Goal: Ask a question

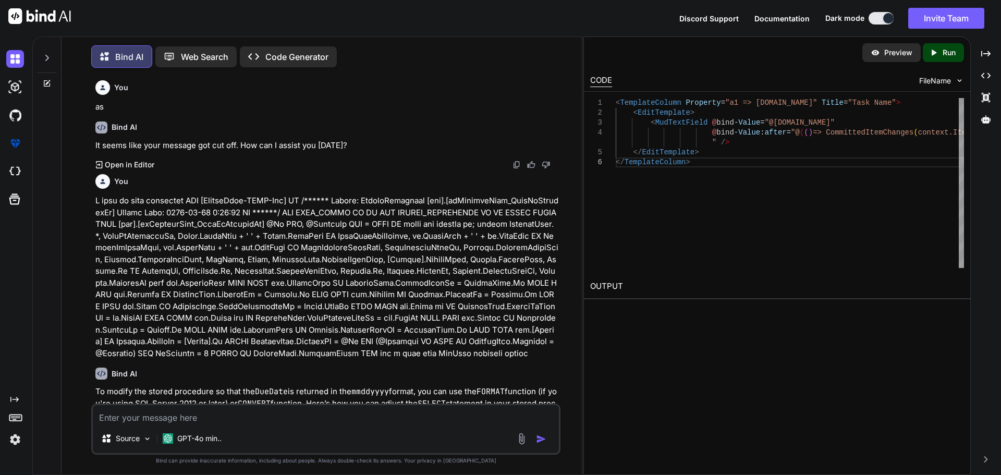
scroll to position [4430, 0]
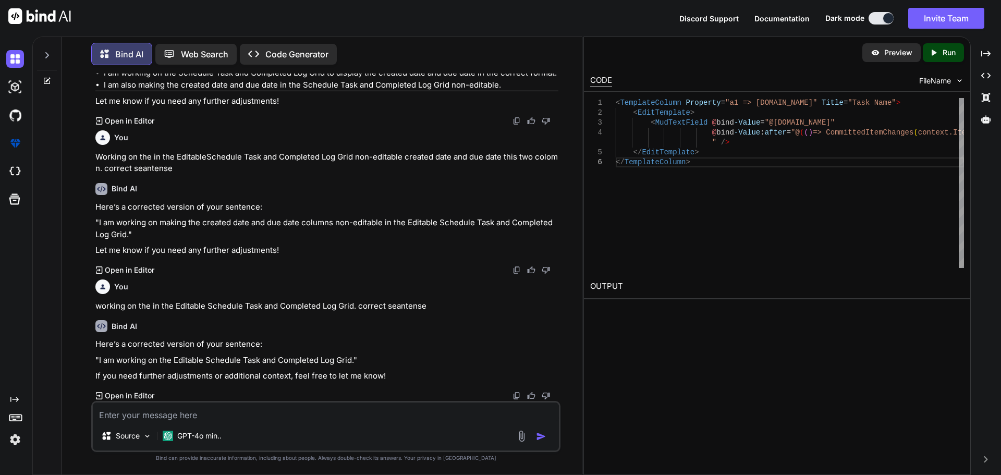
type textarea "I"
type textarea "x"
type textarea "I"
type textarea "x"
type textarea "I w"
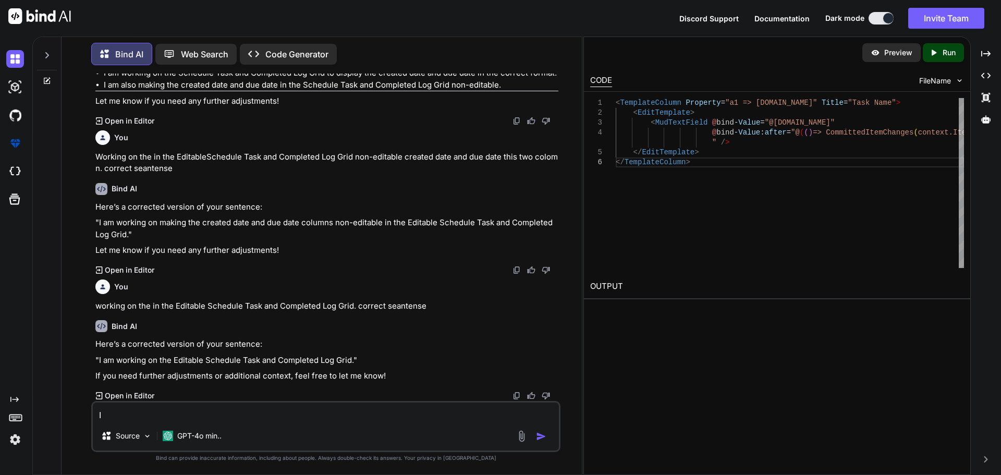
type textarea "x"
type textarea "I wa"
type textarea "x"
type textarea "I wan"
type textarea "x"
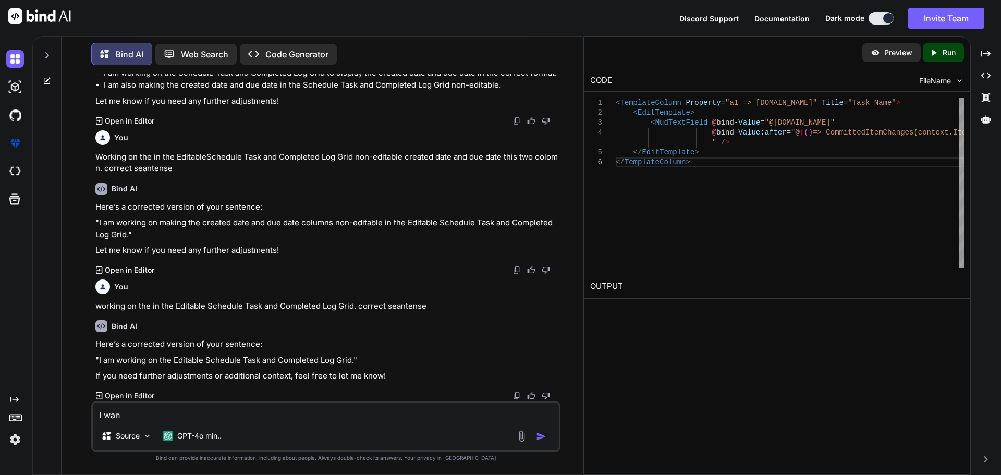
type textarea "I want"
type textarea "x"
type textarea "I want"
type textarea "x"
type textarea "I want t"
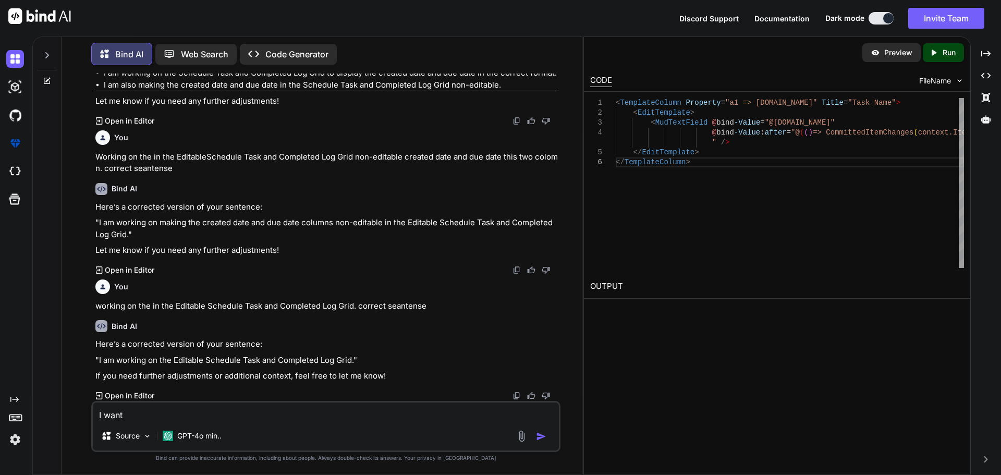
type textarea "x"
type textarea "I want to"
type textarea "x"
type textarea "I want to"
type textarea "x"
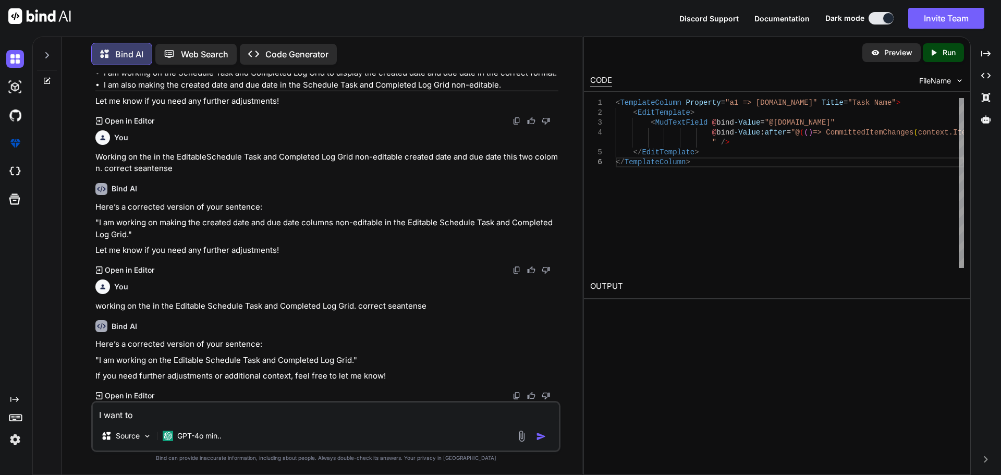
type textarea "I want to y"
type textarea "x"
type textarea "I want to"
type textarea "x"
type textarea "I want to t"
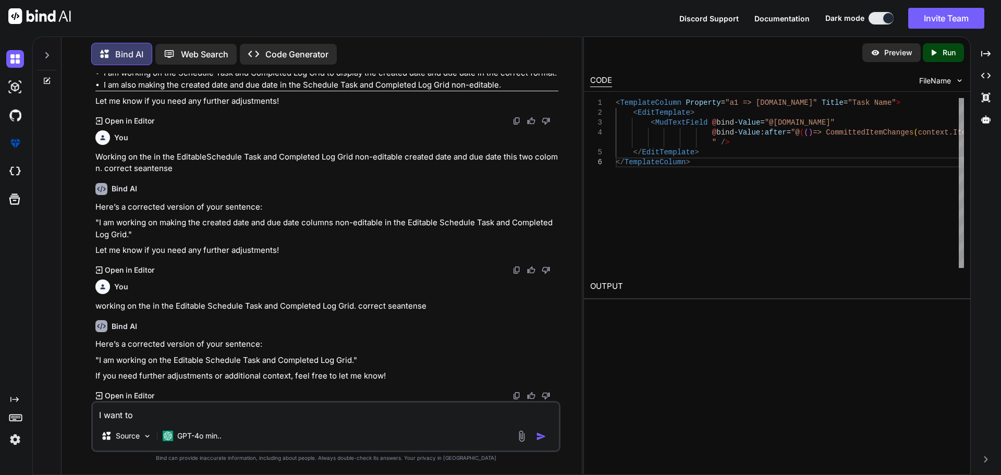
type textarea "x"
type textarea "I want to th"
type textarea "x"
type textarea "I want to thi"
type textarea "x"
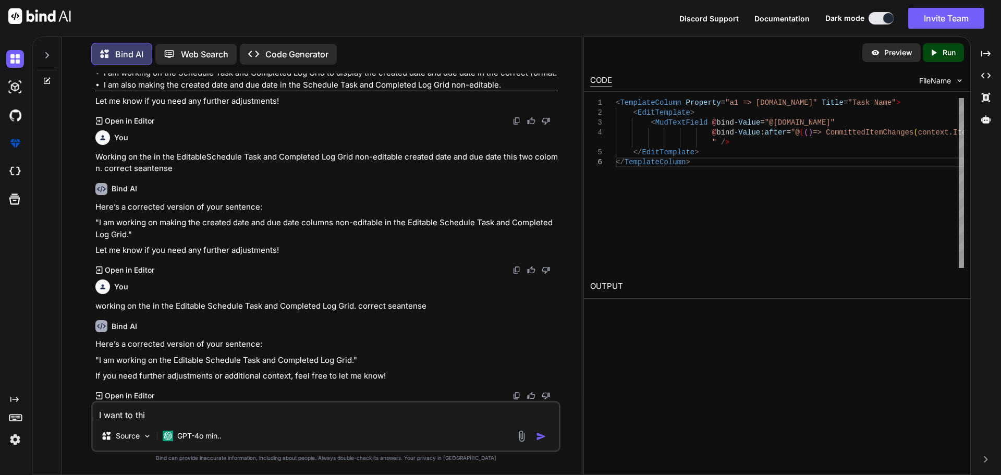
type textarea "I want to this"
type textarea "x"
type textarea "I want to this"
type textarea "x"
type textarea "I want to this c"
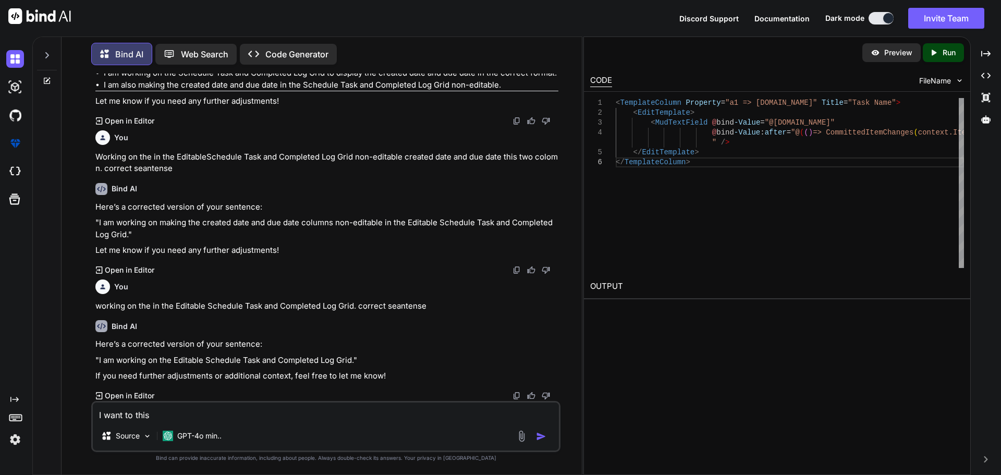
type textarea "x"
type textarea "I want to this co"
type textarea "x"
type textarea "I want to this cod"
type textarea "x"
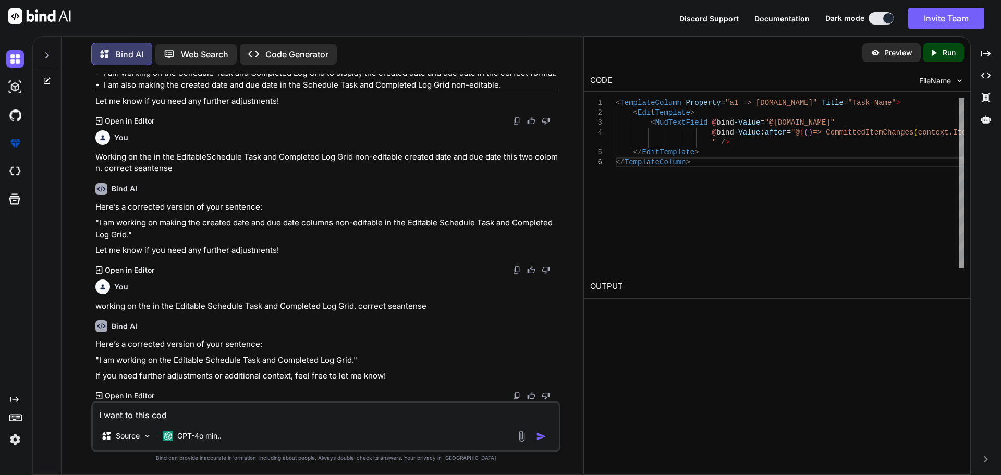
type textarea "I want to this code"
type textarea "x"
type textarea "I want to this code"
type textarea "x"
type textarea "I want to this code <MudDataGrid T="UnifiedTaskModel" Items="@CompletedTasksAnd…"
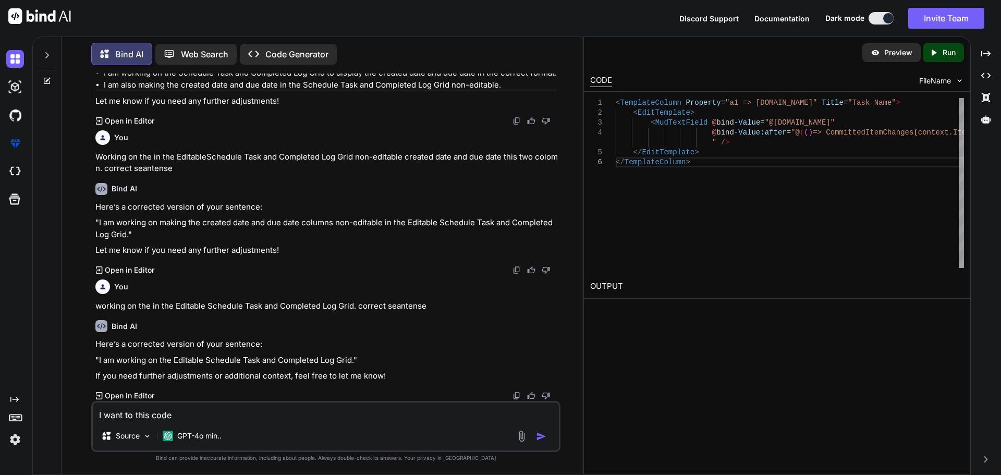
type textarea "x"
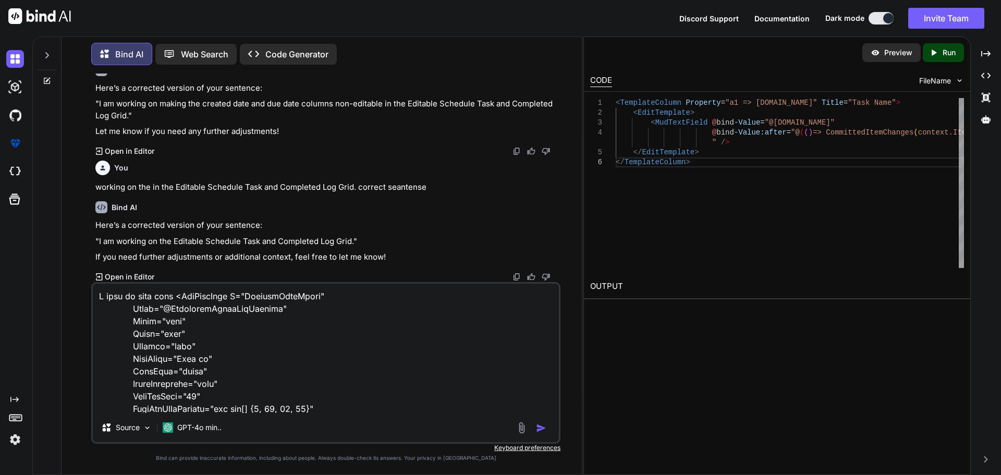
scroll to position [301, 0]
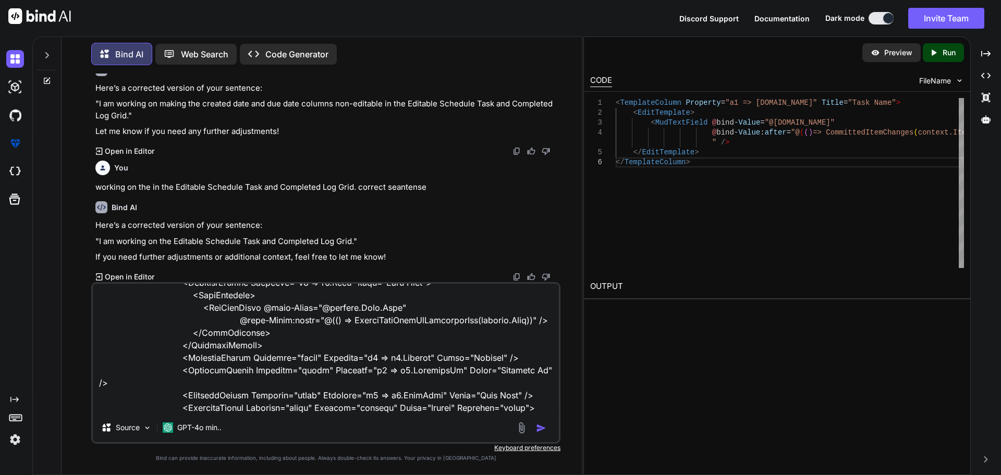
type textarea "I want to this code <MudDataGrid T="UnifiedTaskModel" Items="@CompletedTasksAnd…"
type textarea "x"
type textarea "I want to this code <MudDataGrid T="UnifiedTaskModel" Items="@CompletedTasksAnd…"
type textarea "x"
type textarea "I want to this code <MudDataGrid T="UnifiedTaskModel" Items="@CompletedTasksAnd…"
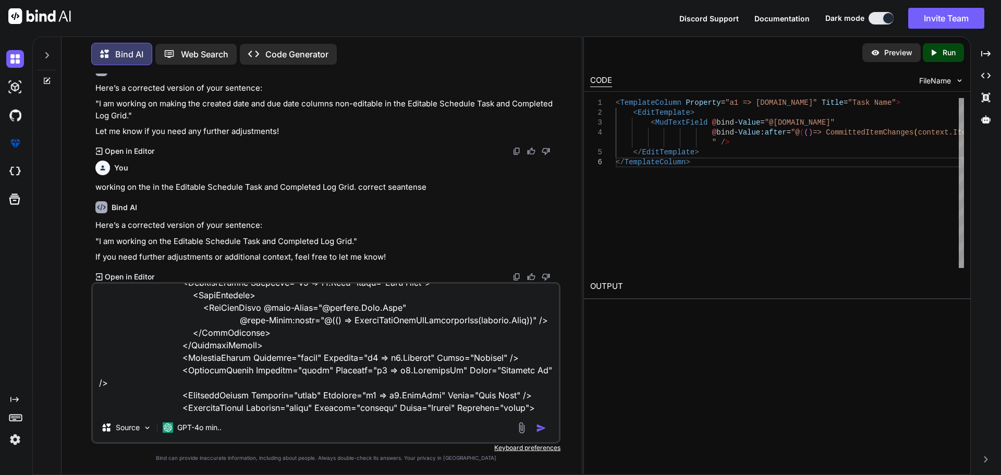
type textarea "x"
type textarea "I want to this code <MudDataGrid T="UnifiedTaskModel" Items="@CompletedTasksAnd…"
type textarea "x"
type textarea "I want to this code <MudDataGrid T="UnifiedTaskModel" Items="@CompletedTasksAnd…"
type textarea "x"
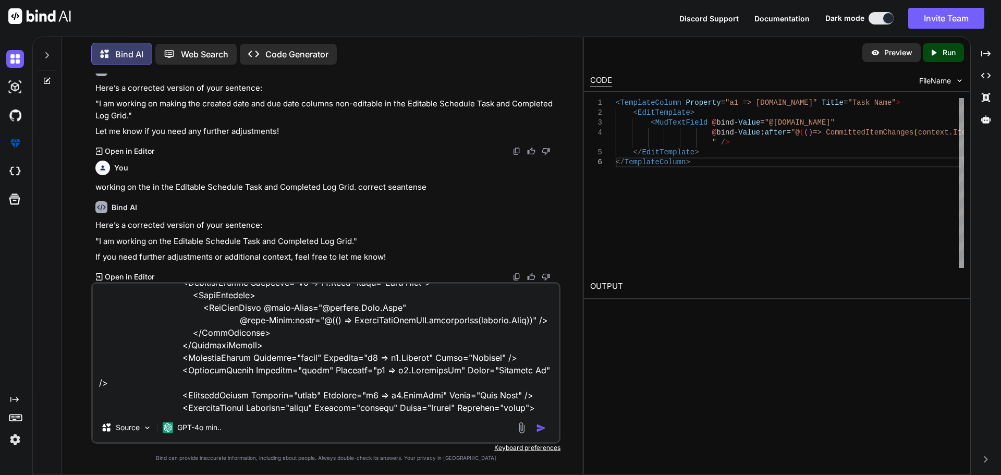
type textarea "I want to this code <MudDataGrid T="UnifiedTaskModel" Items="@CompletedTasksAnd…"
type textarea "x"
type textarea "I want to this code <MudDataGrid T="UnifiedTaskModel" Items="@CompletedTasksAnd…"
type textarea "x"
type textarea "I want to this code <MudDataGrid T="UnifiedTaskModel" Items="@CompletedTasksAnd…"
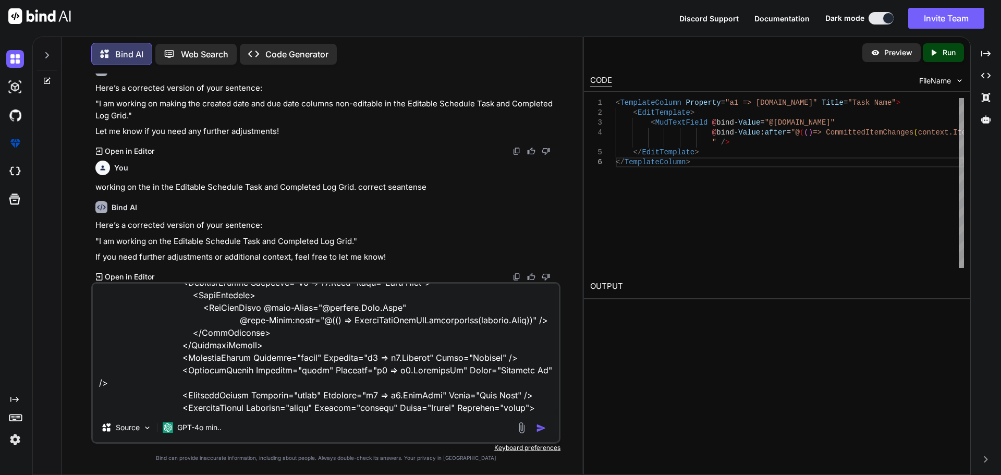
type textarea "x"
type textarea "I want to this code <MudDataGrid T="UnifiedTaskModel" Items="@CompletedTasksAnd…"
type textarea "x"
type textarea "I want to this code <MudDataGrid T="UnifiedTaskModel" Items="@CompletedTasksAnd…"
type textarea "x"
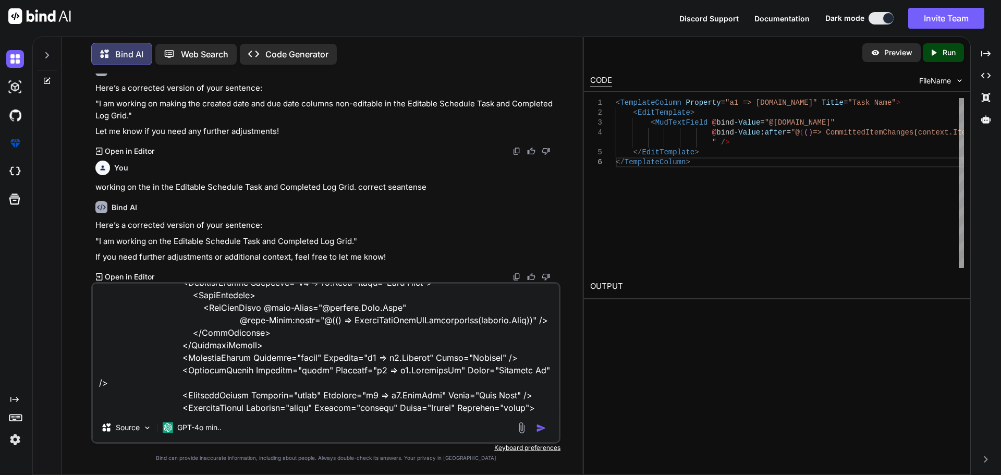
type textarea "I want to this code <MudDataGrid T="UnifiedTaskModel" Items="@CompletedTasksAnd…"
type textarea "x"
type textarea "I want to this code <MudDataGrid T="UnifiedTaskModel" Items="@CompletedTasksAnd…"
type textarea "x"
type textarea "I want to this code <MudDataGrid T="UnifiedTaskModel" Items="@CompletedTasksAnd…"
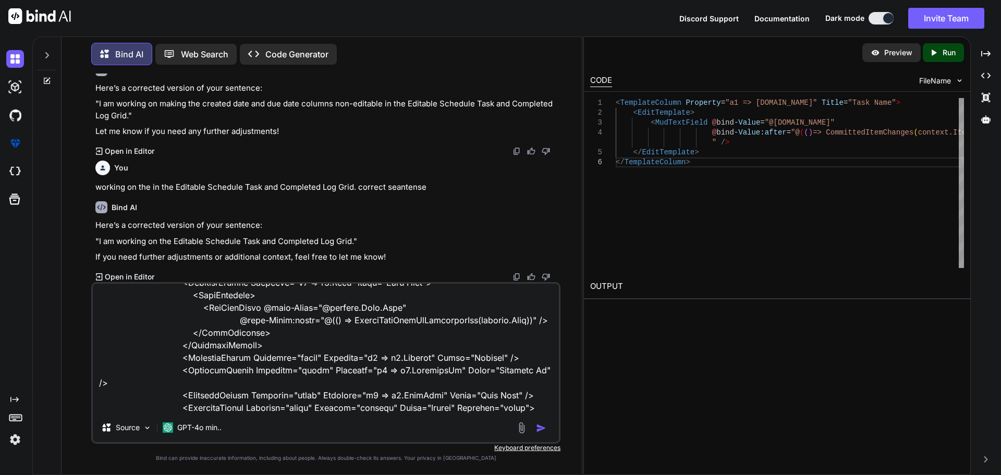
type textarea "x"
type textarea "I want to this code <MudDataGrid T="UnifiedTaskModel" Items="@CompletedTasksAnd…"
type textarea "x"
type textarea "I want to this code <MudDataGrid T="UnifiedTaskModel" Items="@CompletedTasksAnd…"
type textarea "x"
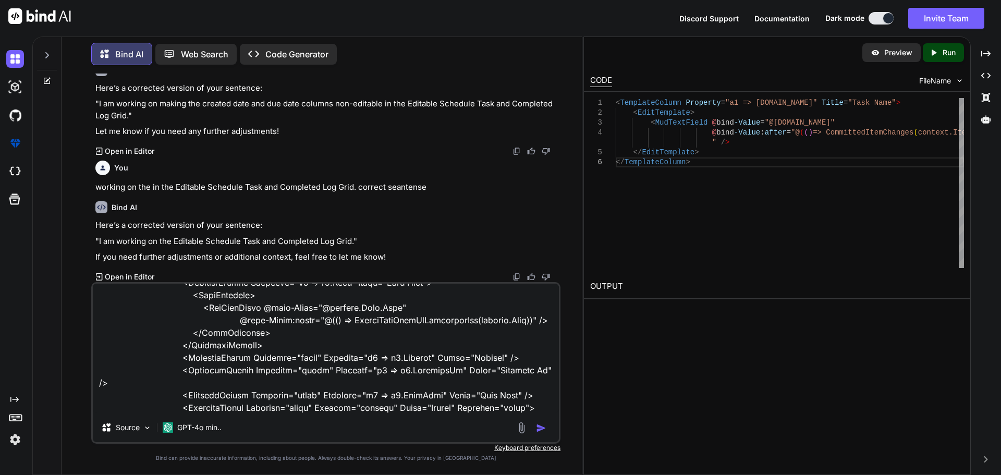
type textarea "I want to this code <MudDataGrid T="UnifiedTaskModel" Items="@CompletedTasksAnd…"
type textarea "x"
type textarea "I want to this code <MudDataGrid T="UnifiedTaskModel" Items="@CompletedTasksAnd…"
type textarea "x"
type textarea "I want to this code <MudDataGrid T="UnifiedTaskModel" Items="@CompletedTasksAnd…"
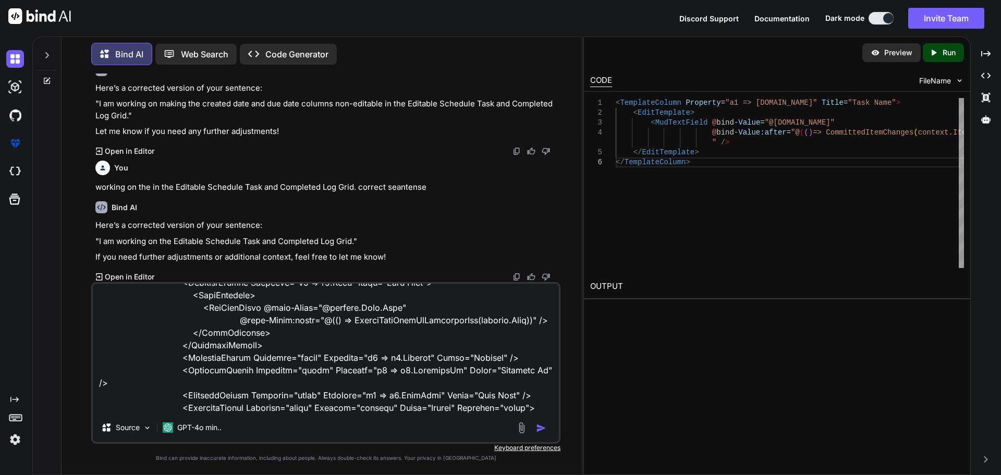
type textarea "x"
type textarea "I want to this code <MudDataGrid T="UnifiedTaskModel" Items="@CompletedTasksAnd…"
type textarea "x"
type textarea "I want to this code <MudDataGrid T="UnifiedTaskModel" Items="@CompletedTasksAnd…"
type textarea "x"
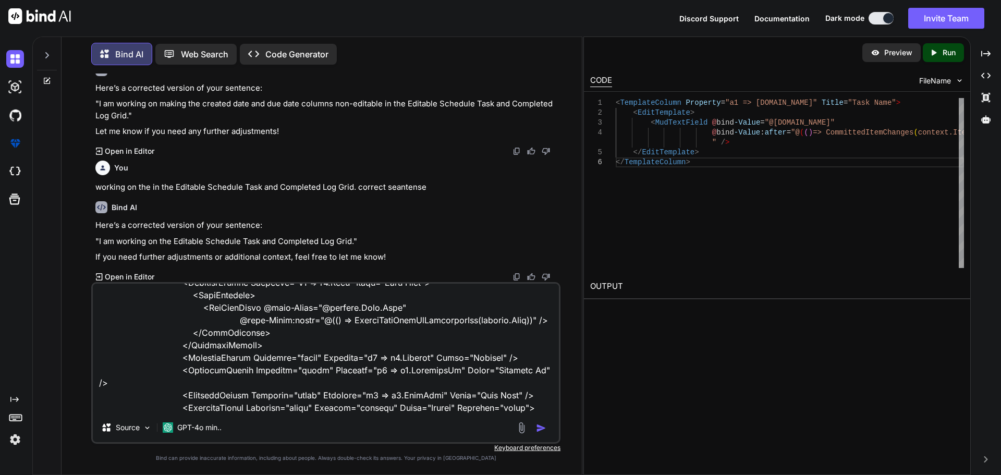
type textarea "I want to this code <MudDataGrid T="UnifiedTaskModel" Items="@CompletedTasksAnd…"
type textarea "x"
type textarea "I want to this code <MudDataGrid T="UnifiedTaskModel" Items="@CompletedTasksAnd…"
type textarea "x"
type textarea "I want to this code <MudDataGrid T="UnifiedTaskModel" Items="@CompletedTasksAnd…"
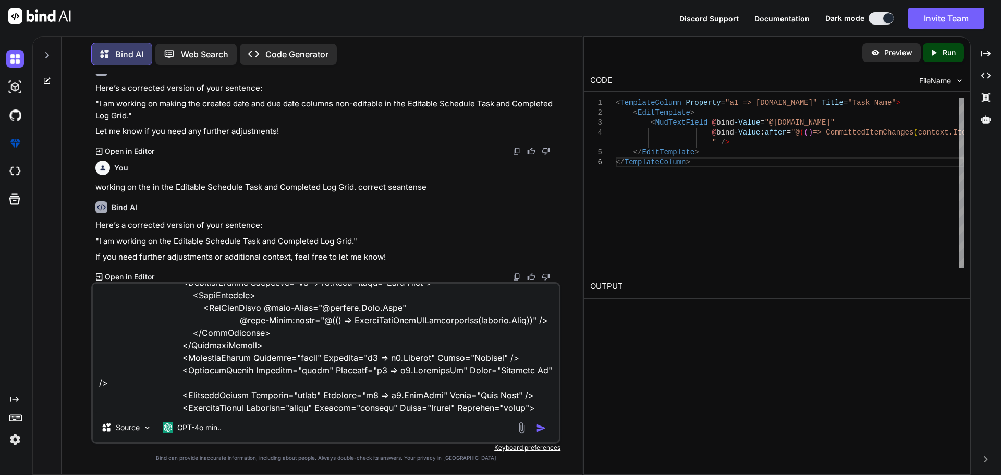
type textarea "x"
type textarea "I want to this code <MudDataGrid T="UnifiedTaskModel" Items="@CompletedTasksAnd…"
type textarea "x"
type textarea "I want to this code <MudDataGrid T="UnifiedTaskModel" Items="@CompletedTasksAnd…"
type textarea "x"
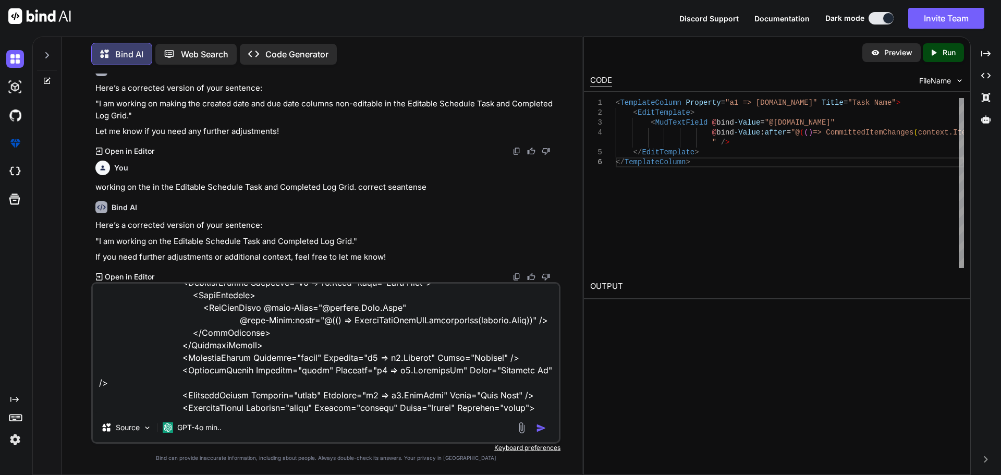
type textarea "I want to this code <MudDataGrid T="UnifiedTaskModel" Items="@CompletedTasksAnd…"
type textarea "x"
type textarea "I want to this code <MudDataGrid T="UnifiedTaskModel" Items="@CompletedTasksAnd…"
type textarea "x"
type textarea "I want to this code <MudDataGrid T="UnifiedTaskModel" Items="@CompletedTasksAnd…"
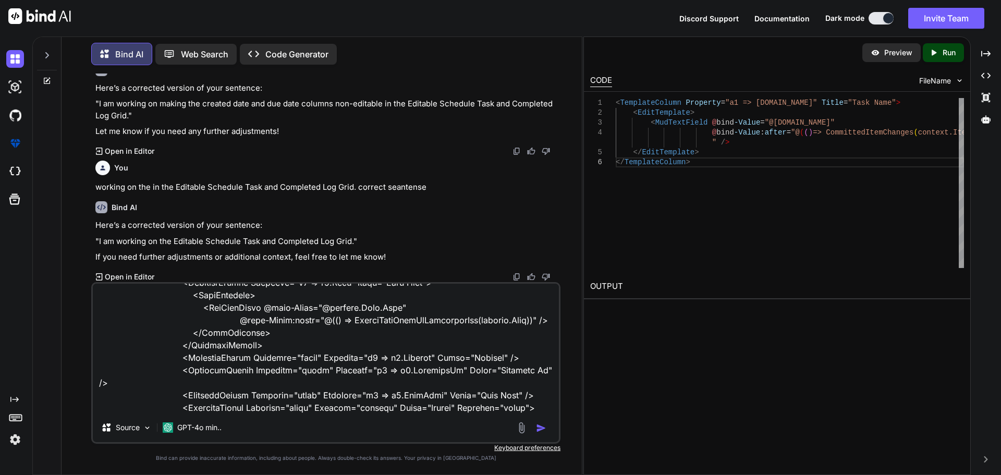
type textarea "x"
type textarea "I want to this code <MudDataGrid T="UnifiedTaskModel" Items="@CompletedTasksAnd…"
type textarea "x"
type textarea "I want to this code <MudDataGrid T="UnifiedTaskModel" Items="@CompletedTasksAnd…"
type textarea "x"
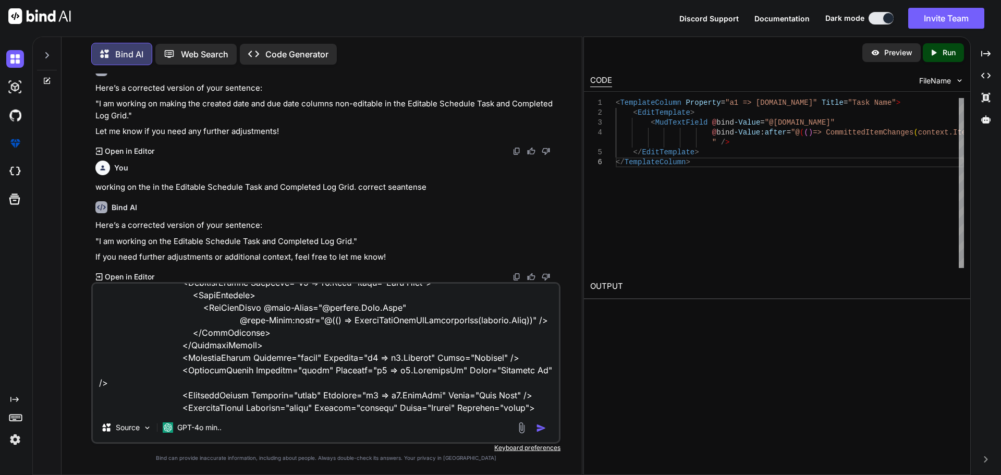
type textarea "I want to this code <MudDataGrid T="UnifiedTaskModel" Items="@CompletedTasksAnd…"
type textarea "x"
type textarea "I want to this code <MudDataGrid T="UnifiedTaskModel" Items="@CompletedTasksAnd…"
type textarea "x"
type textarea "I want to this code <MudDataGrid T="UnifiedTaskModel" Items="@CompletedTasksAnd…"
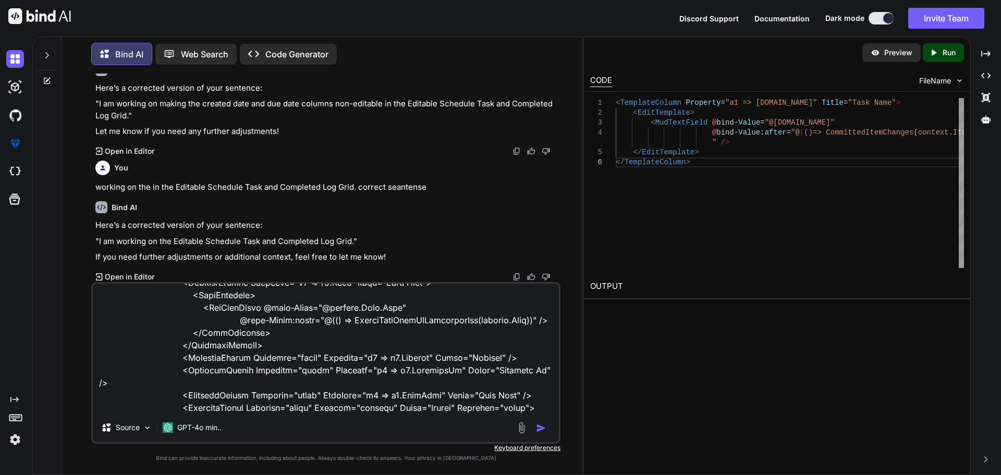
type textarea "x"
type textarea "I want to this code <MudDataGrid T="UnifiedTaskModel" Items="@CompletedTasksAnd…"
type textarea "x"
type textarea "I want to this code <MudDataGrid T="UnifiedTaskModel" Items="@CompletedTasksAnd…"
type textarea "x"
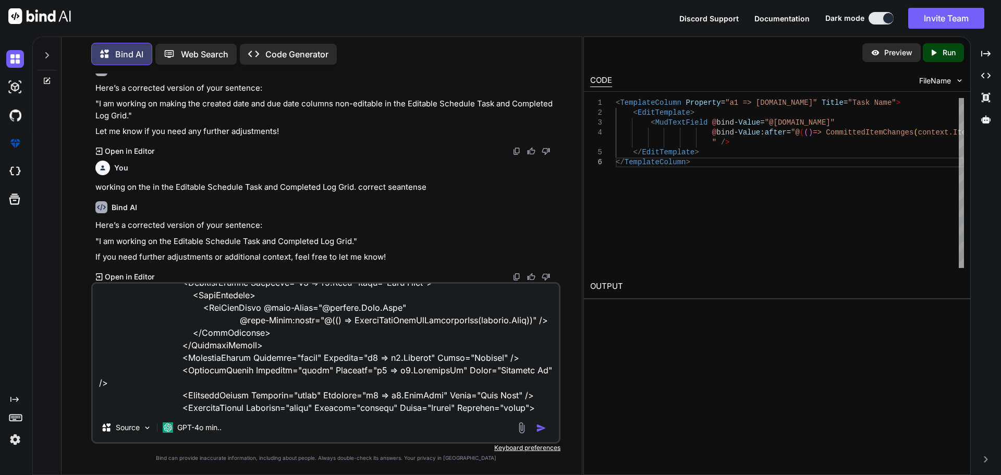
type textarea "I want to this code <MudDataGrid T="UnifiedTaskModel" Items="@CompletedTasksAnd…"
type textarea "x"
type textarea "I want to this code <MudDataGrid T="UnifiedTaskModel" Items="@CompletedTasksAnd…"
type textarea "x"
type textarea "I want to this code <MudDataGrid T="UnifiedTaskModel" Items="@CompletedTasksAnd…"
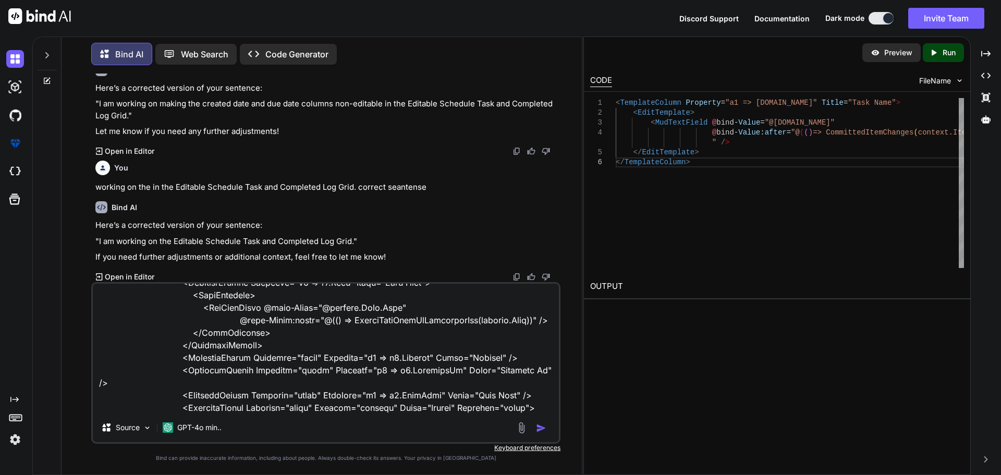
type textarea "x"
type textarea "I want to this code <MudDataGrid T="UnifiedTaskModel" Items="@CompletedTasksAnd…"
type textarea "x"
type textarea "I want to this code <MudDataGrid T="UnifiedTaskModel" Items="@CompletedTasksAnd…"
type textarea "x"
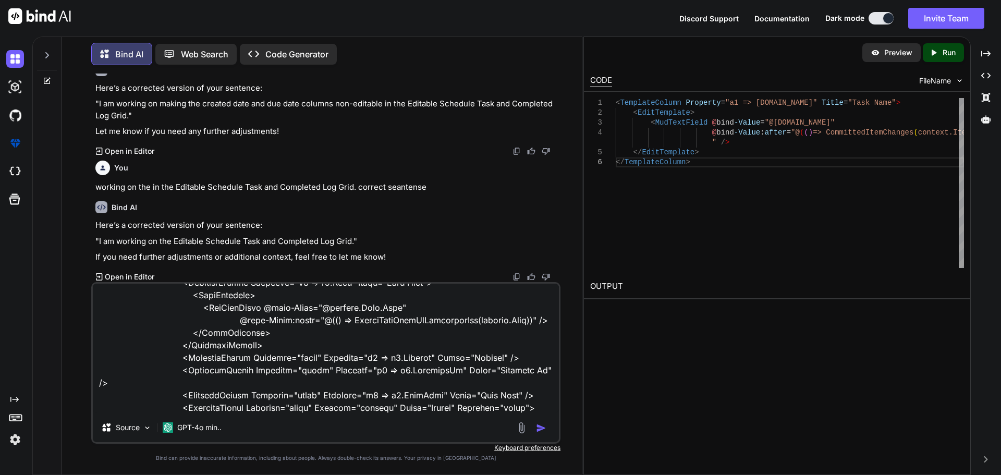
type textarea "I want to this code <MudDataGrid T="UnifiedTaskModel" Items="@CompletedTasksAnd…"
type textarea "x"
type textarea "I want to this code <MudDataGrid T="UnifiedTaskModel" Items="@CompletedTasksAnd…"
type textarea "x"
type textarea "I want to this code <MudDataGrid T="UnifiedTaskModel" Items="@CompletedTasksAnd…"
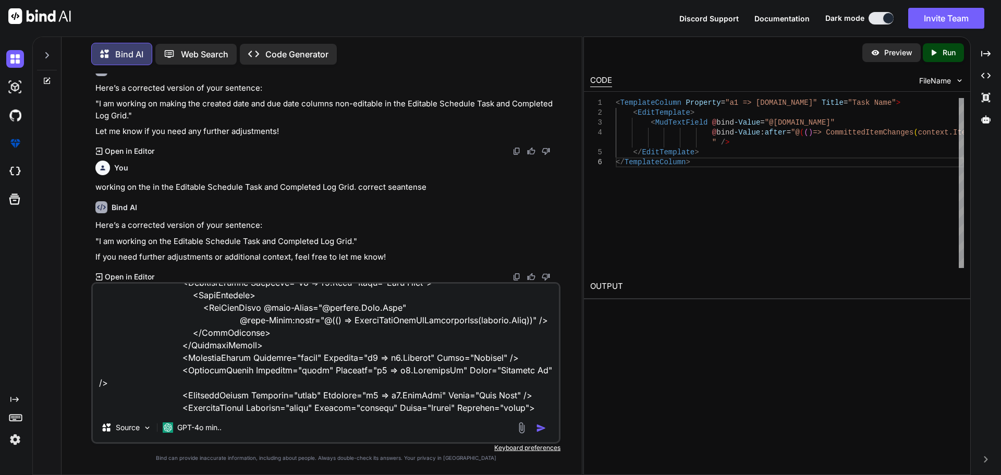
type textarea "x"
type textarea "I want to this code <MudDataGrid T="UnifiedTaskModel" Items="@CompletedTasksAnd…"
type textarea "x"
type textarea "I want to this code <MudDataGrid T="UnifiedTaskModel" Items="@CompletedTasksAnd…"
type textarea "x"
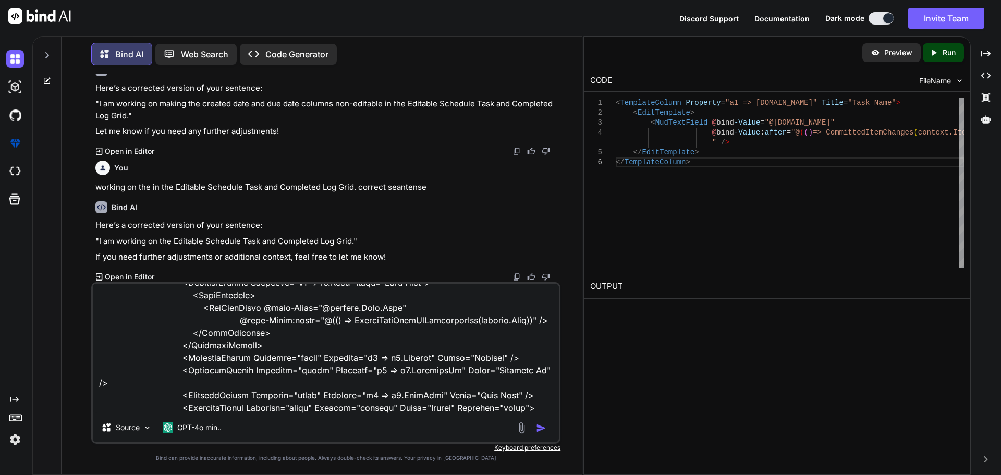
type textarea "I want to this code <MudDataGrid T="UnifiedTaskModel" Items="@CompletedTasksAnd…"
type textarea "x"
type textarea "I want to this code <MudDataGrid T="UnifiedTaskModel" Items="@CompletedTasksAnd…"
type textarea "x"
type textarea "I want to this code <MudDataGrid T="UnifiedTaskModel" Items="@CompletedTasksAnd…"
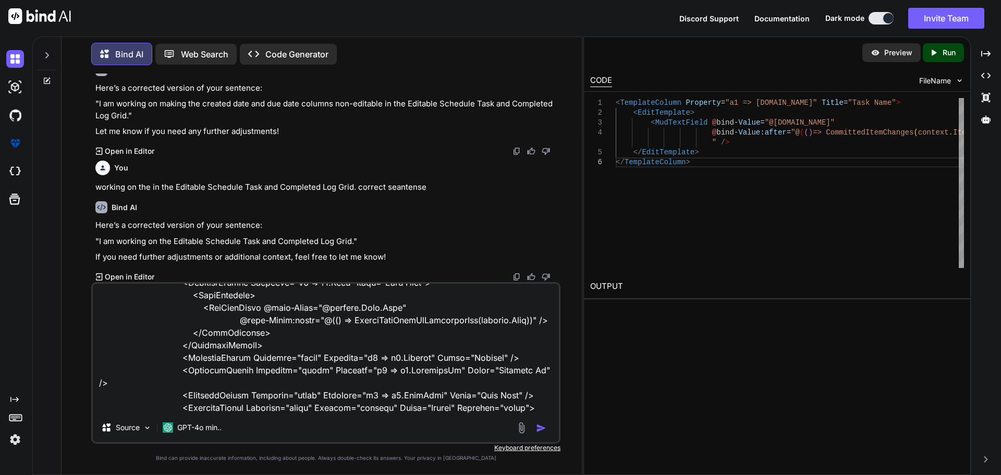
type textarea "x"
type textarea "I want to this code <MudDataGrid T="UnifiedTaskModel" Items="@CompletedTasksAnd…"
type textarea "x"
type textarea "I want to this code <MudDataGrid T="UnifiedTaskModel" Items="@CompletedTasksAnd…"
type textarea "x"
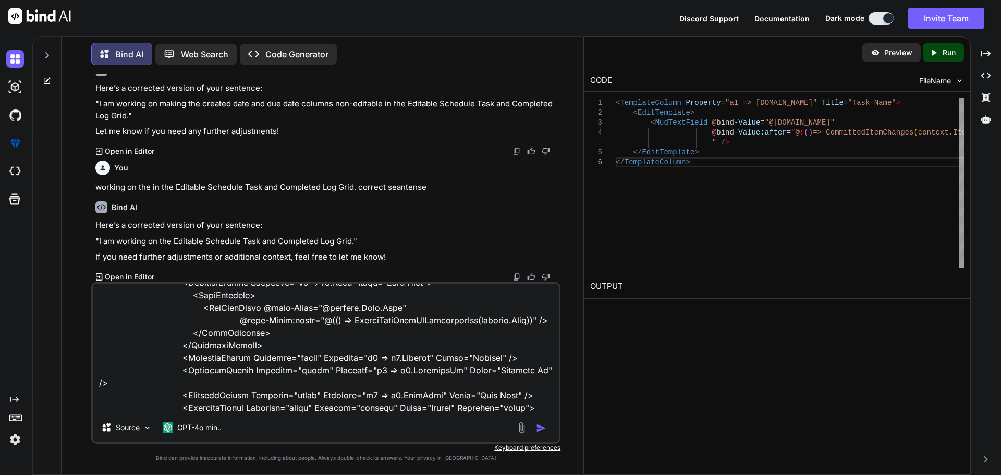
type textarea "I want to this code <MudDataGrid T="UnifiedTaskModel" Items="@CompletedTasksAnd…"
type textarea "x"
type textarea "I want to this code <MudDataGrid T="UnifiedTaskModel" Items="@CompletedTasksAnd…"
type textarea "x"
type textarea "I want to this code <MudDataGrid T="UnifiedTaskModel" Items="@CompletedTasksAnd…"
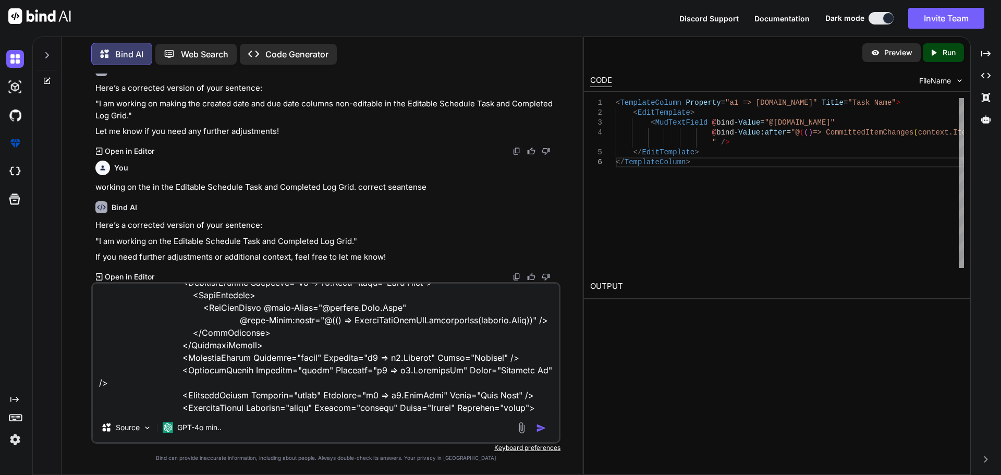
type textarea "x"
type textarea "I want to this code <MudDataGrid T="UnifiedTaskModel" Items="@CompletedTasksAnd…"
type textarea "x"
type textarea "I want to this code <MudDataGrid T="UnifiedTaskModel" Items="@CompletedTasksAnd…"
type textarea "x"
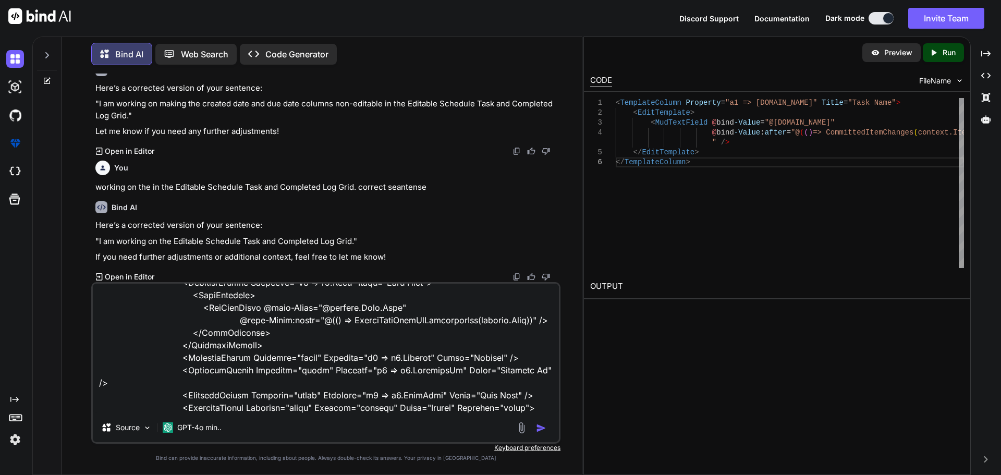
type textarea "I want to this code <MudDataGrid T="UnifiedTaskModel" Items="@CompletedTasksAnd…"
type textarea "x"
type textarea "I want to this code <MudDataGrid T="UnifiedTaskModel" Items="@CompletedTasksAnd…"
type textarea "x"
type textarea "I want to this code <MudDataGrid T="UnifiedTaskModel" Items="@CompletedTasksAnd…"
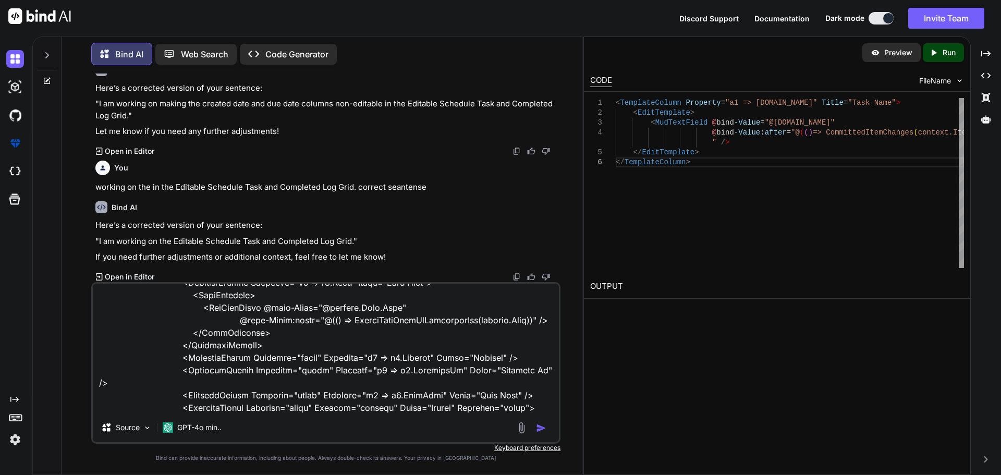
type textarea "x"
type textarea "I want to this code <MudDataGrid T="UnifiedTaskModel" Items="@CompletedTasksAnd…"
type textarea "x"
type textarea "I want to this code <MudDataGrid T="UnifiedTaskModel" Items="@CompletedTasksAnd…"
type textarea "x"
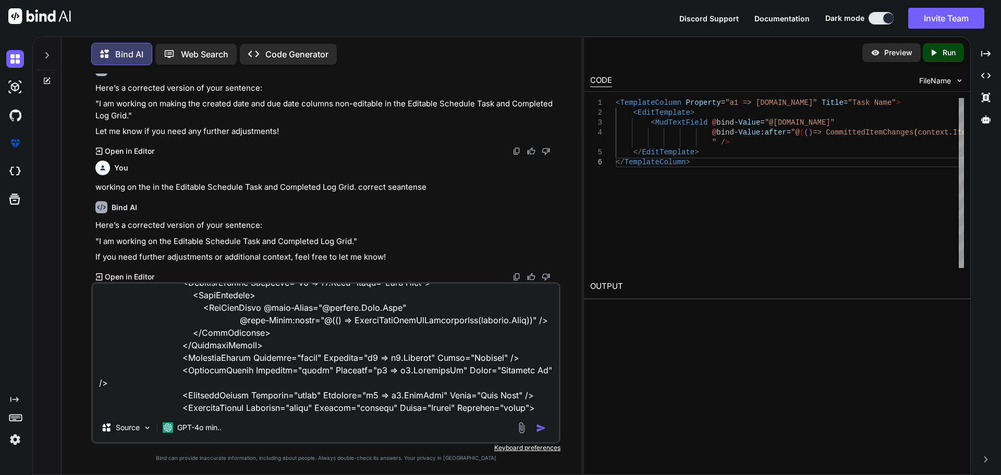
type textarea "I want to this code <MudDataGrid T="UnifiedTaskModel" Items="@CompletedTasksAnd…"
type textarea "x"
type textarea "I want to this code <MudDataGrid T="UnifiedTaskModel" Items="@CompletedTasksAnd…"
type textarea "x"
type textarea "I want to this code <MudDataGrid T="UnifiedTaskModel" Items="@CompletedTasksAnd…"
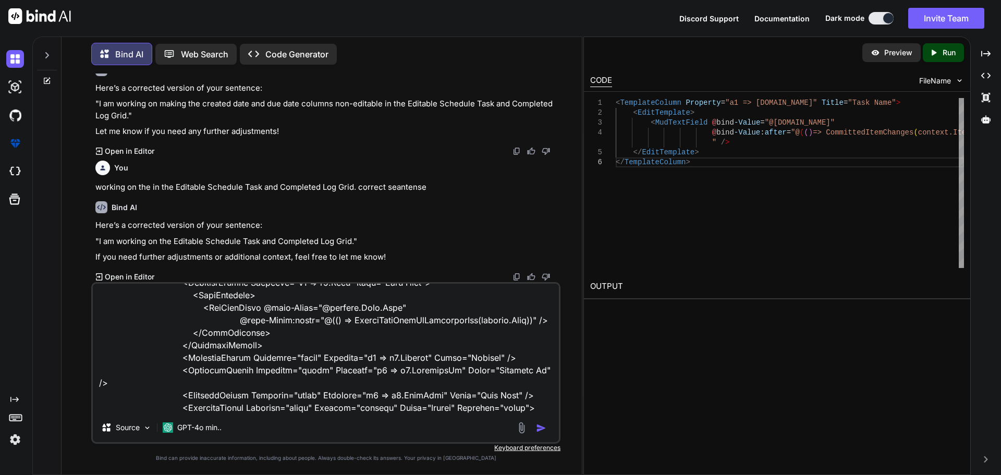
type textarea "x"
type textarea "I want to this code <MudDataGrid T="UnifiedTaskModel" Items="@CompletedTasksAnd…"
type textarea "x"
type textarea "I want to this code <MudDataGrid T="UnifiedTaskModel" Items="@CompletedTasksAnd…"
type textarea "x"
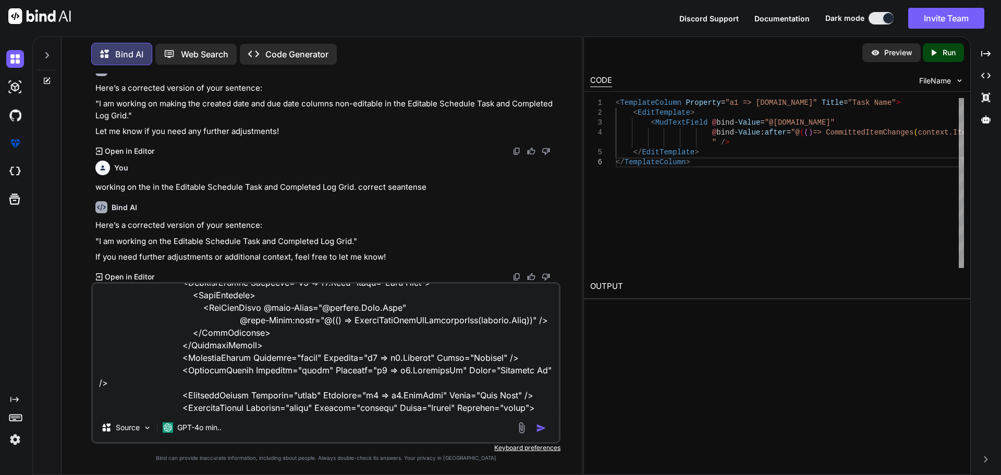
type textarea "I want to this code <MudDataGrid T="UnifiedTaskModel" Items="@CompletedTasksAnd…"
type textarea "x"
type textarea "I want to this code <MudDataGrid T="UnifiedTaskModel" Items="@CompletedTasksAnd…"
type textarea "x"
type textarea "I want to this code <MudDataGrid T="UnifiedTaskModel" Items="@CompletedTasksAnd…"
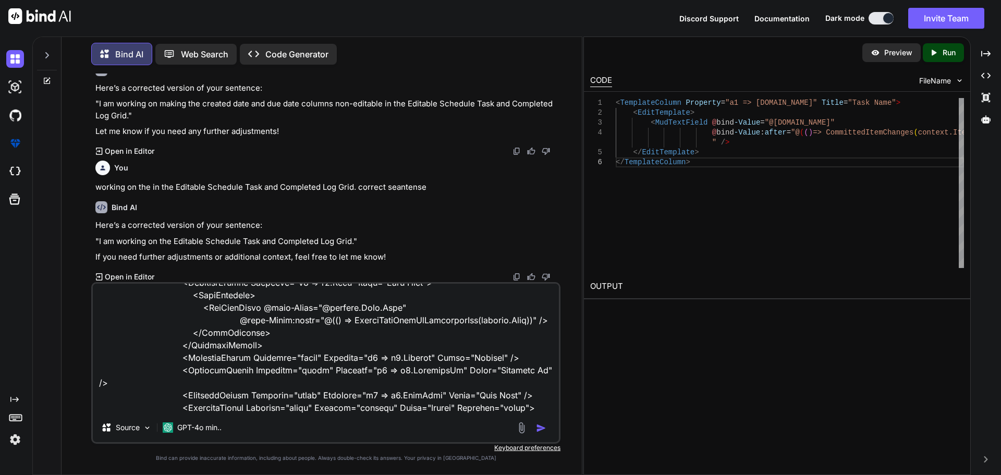
type textarea "x"
type textarea "I want to this code <MudDataGrid T="UnifiedTaskModel" Items="@CompletedTasksAnd…"
type textarea "x"
type textarea "I want to this code <MudDataGrid T="UnifiedTaskModel" Items="@CompletedTasksAnd…"
type textarea "x"
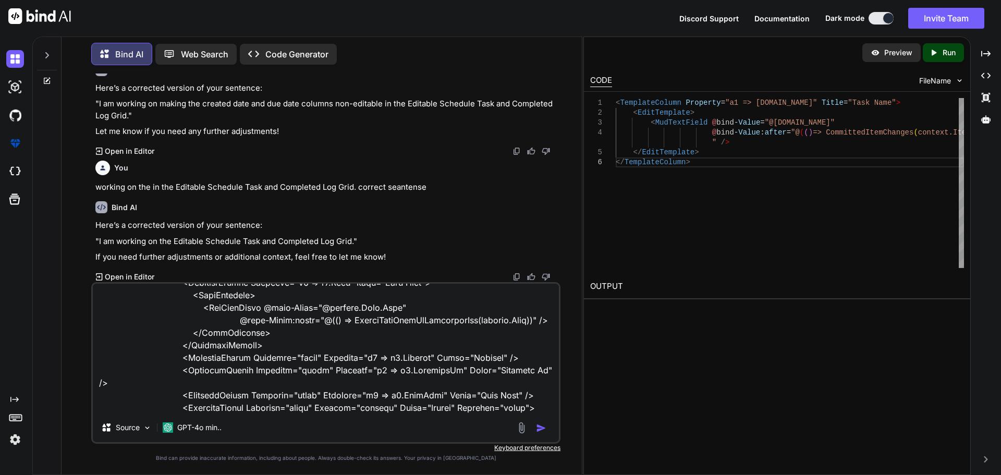
type textarea "I want to this code <MudDataGrid T="UnifiedTaskModel" Items="@CompletedTasksAnd…"
type textarea "x"
type textarea "I want to this code <MudDataGrid T="UnifiedTaskModel" Items="@CompletedTasksAnd…"
type textarea "x"
type textarea "I want to this code <MudDataGrid T="UnifiedTaskModel" Items="@CompletedTasksAnd…"
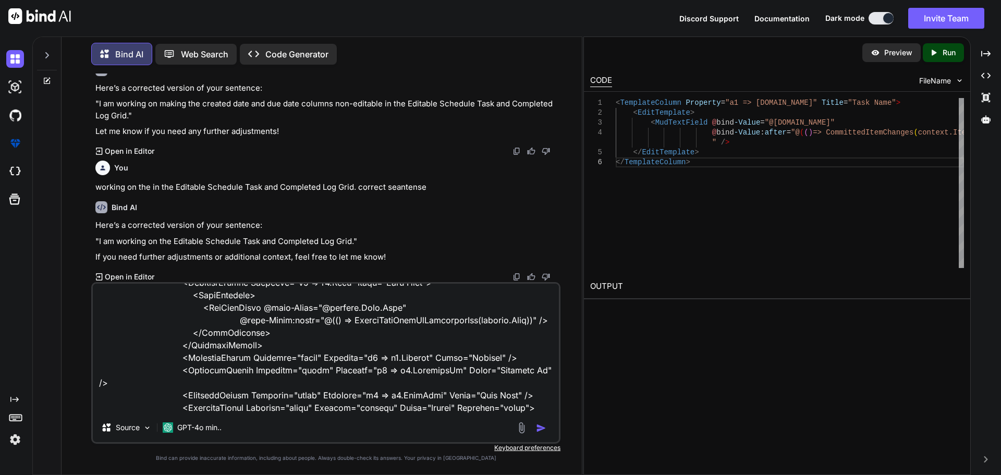
type textarea "x"
type textarea "I want to this code <MudDataGrid T="UnifiedTaskModel" Items="@CompletedTasksAnd…"
type textarea "x"
type textarea "I want to this code <MudDataGrid T="UnifiedTaskModel" Items="@CompletedTasksAnd…"
type textarea "x"
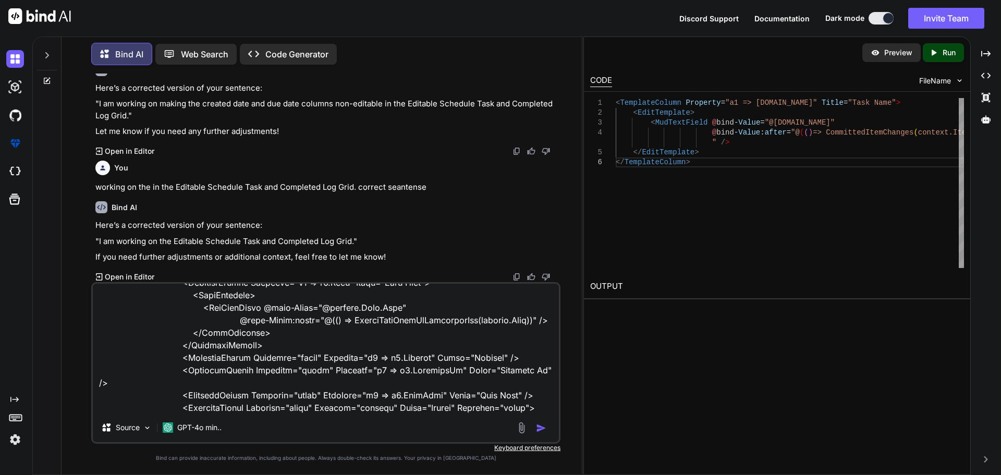
type textarea "I want to this code <MudDataGrid T="UnifiedTaskModel" Items="@CompletedTasksAnd…"
type textarea "x"
type textarea "I want to this code <MudDataGrid T="UnifiedTaskModel" Items="@CompletedTasksAnd…"
type textarea "x"
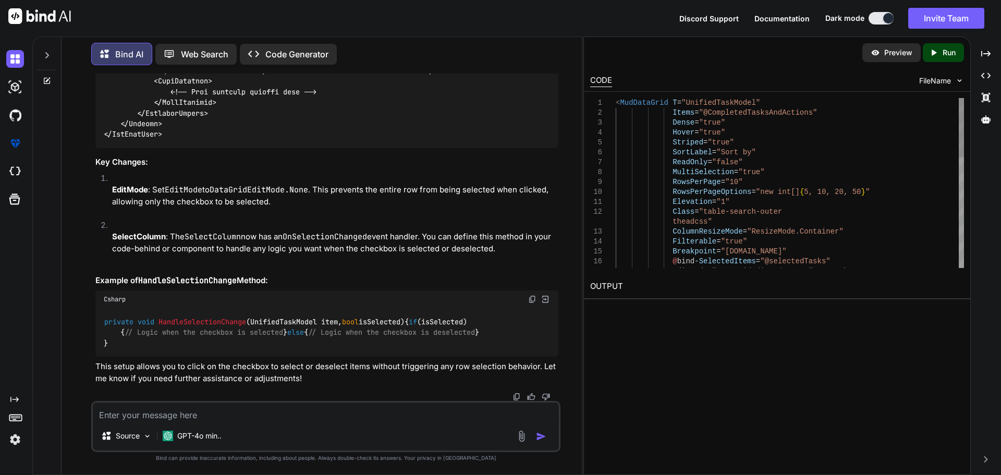
scroll to position [5108, 0]
drag, startPoint x: 166, startPoint y: 222, endPoint x: 131, endPoint y: 202, distance: 40.9
copy code "<SelectColumn T="UnifiedTaskModel" OnSelectionChanged="@((item, isSelected) => …"
drag, startPoint x: 208, startPoint y: 229, endPoint x: 133, endPoint y: 201, distance: 80.6
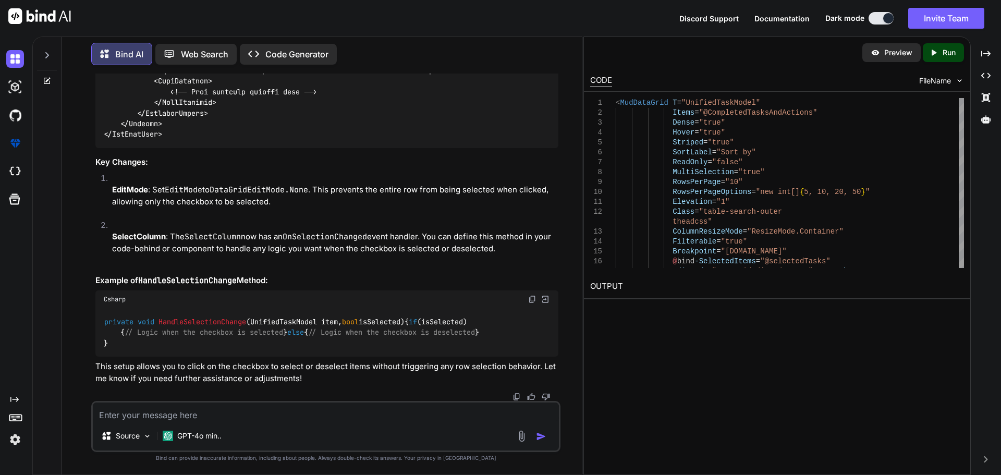
copy code "<SelectColumn T="UnifiedTaskModel" OnSelectionChanged="@((item, isSelected) => …"
drag, startPoint x: 112, startPoint y: 346, endPoint x: 102, endPoint y: 233, distance: 112.5
click at [102, 308] on div "private void HandleSelectionChange ( UnifiedTaskModel item, bool isSelected ) {…" at bounding box center [326, 332] width 463 height 48
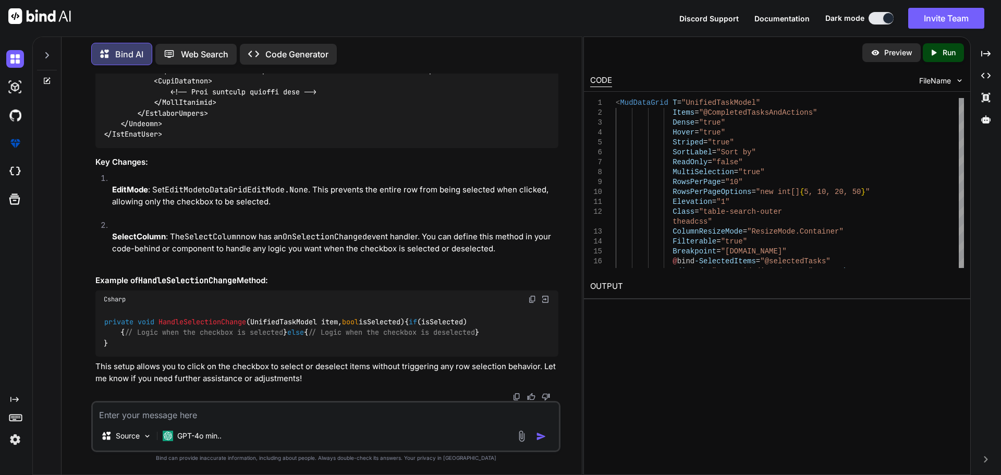
copy code "private void HandleSelectionChange ( UnifiedTaskModel item, bool isSelected ) {…"
